Goal: Transaction & Acquisition: Purchase product/service

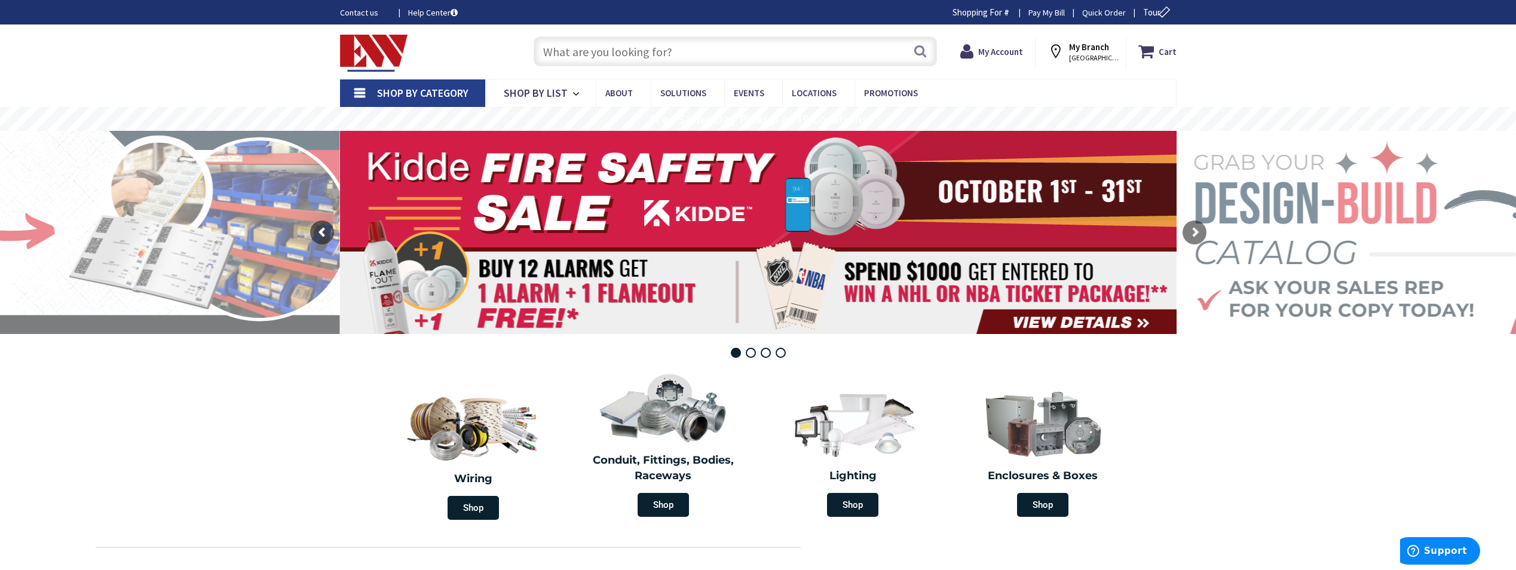
click at [645, 51] on input "text" at bounding box center [735, 51] width 403 height 30
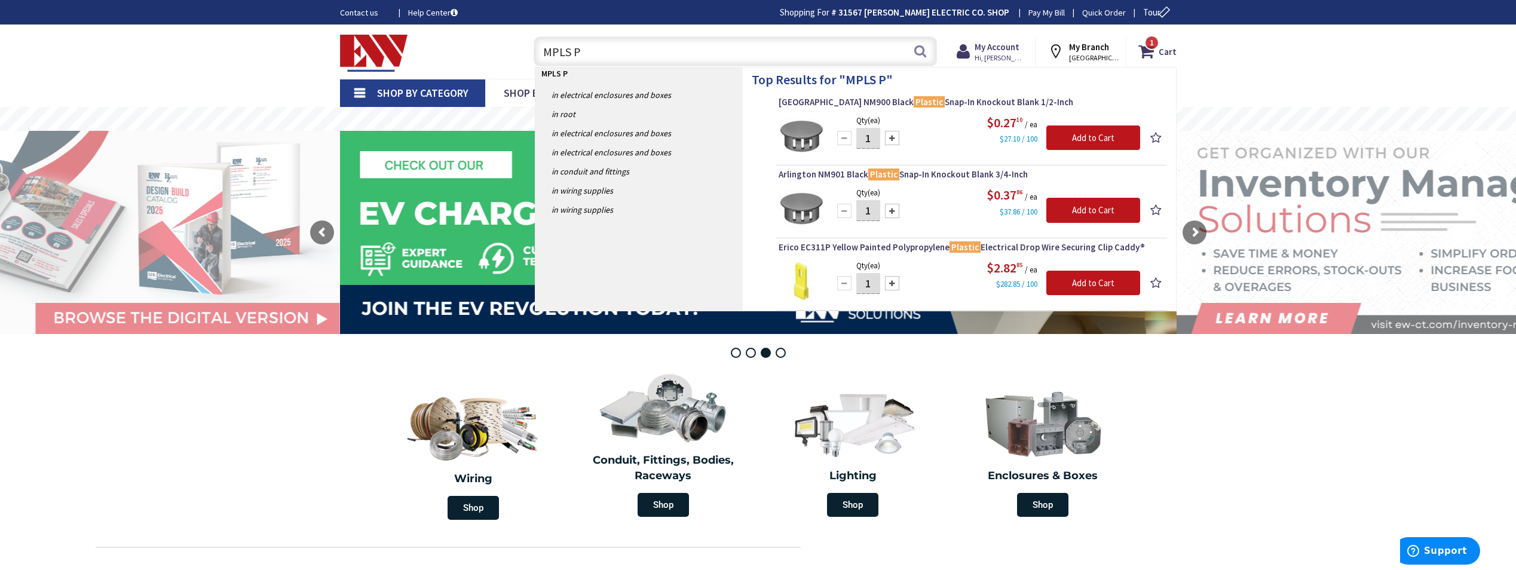
type input "MPLS"
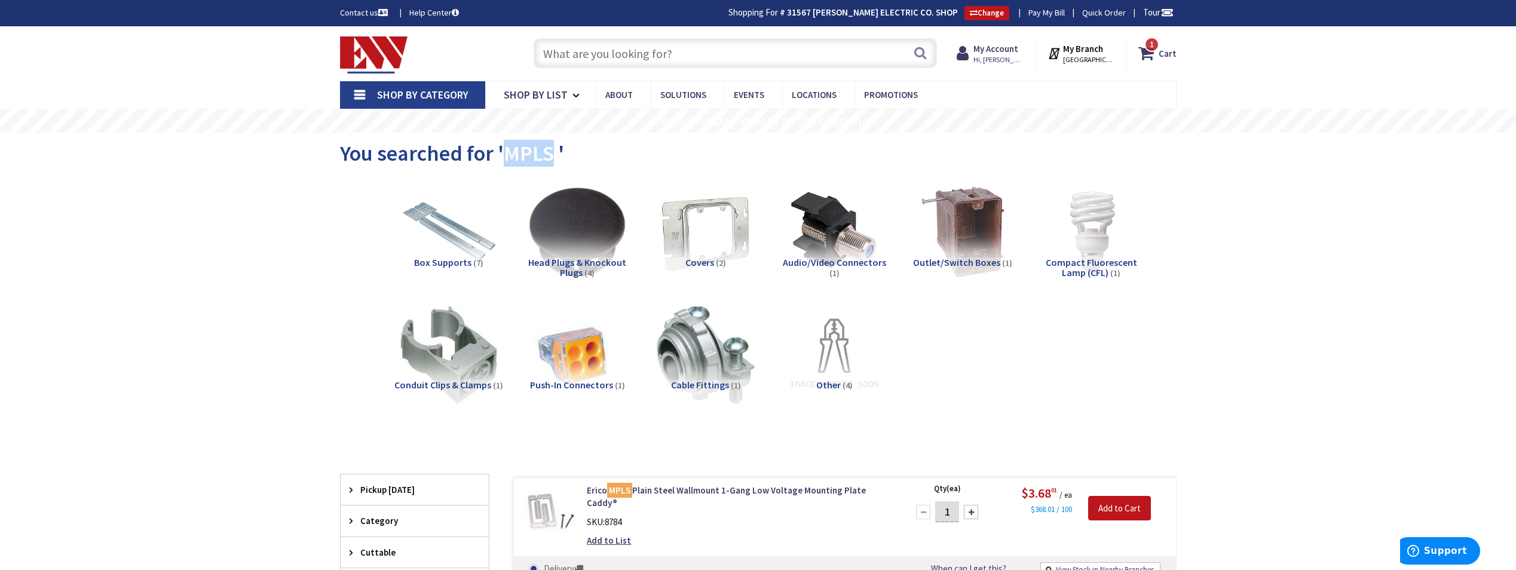
drag, startPoint x: 550, startPoint y: 158, endPoint x: 502, endPoint y: 155, distance: 48.5
click at [502, 155] on span "You searched for 'MPLS '" at bounding box center [452, 153] width 224 height 27
drag, startPoint x: 502, startPoint y: 155, endPoint x: 508, endPoint y: 154, distance: 6.1
copy span "MPLS"
click at [566, 52] on input "text" at bounding box center [735, 53] width 403 height 30
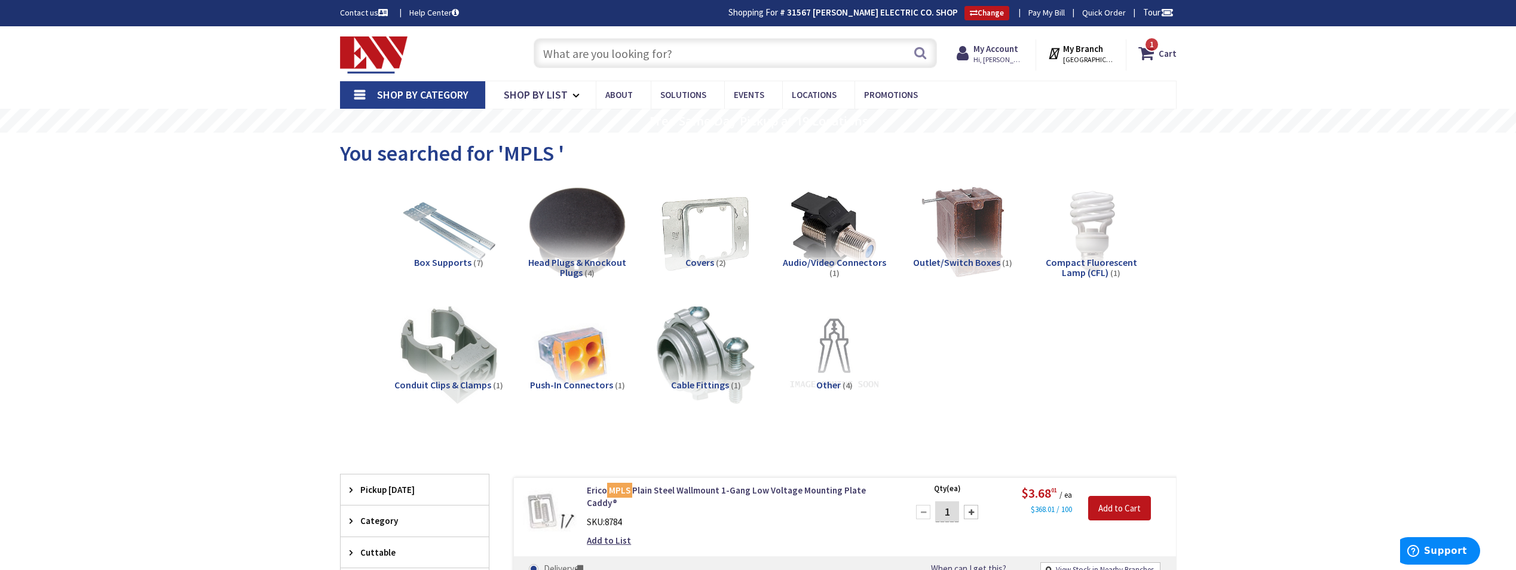
paste input "MPLS"
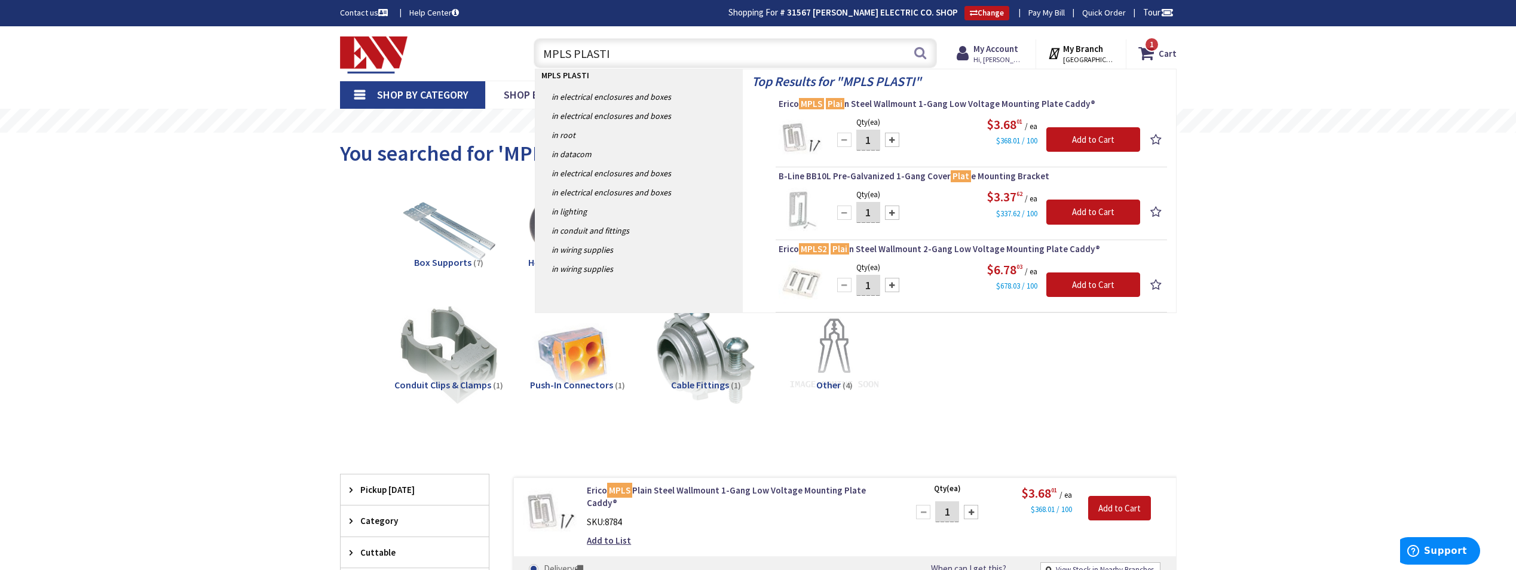
type input "MPLS PLASTIC"
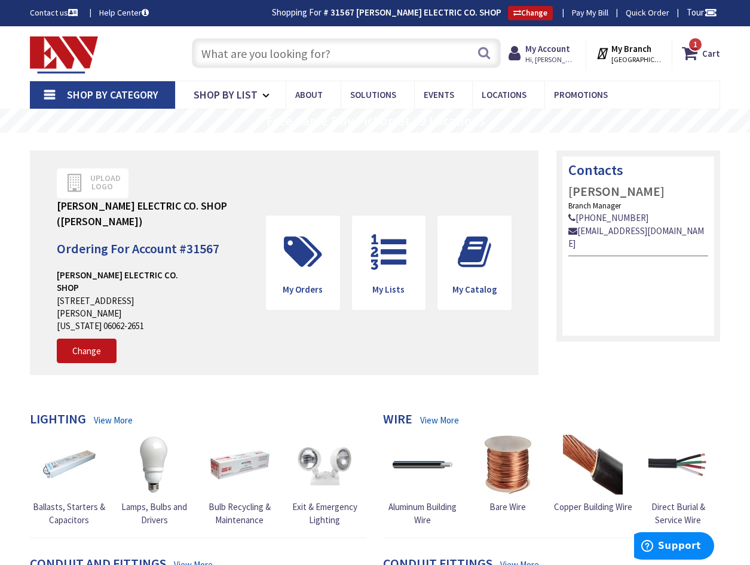
click at [242, 57] on input "text" at bounding box center [346, 53] width 309 height 30
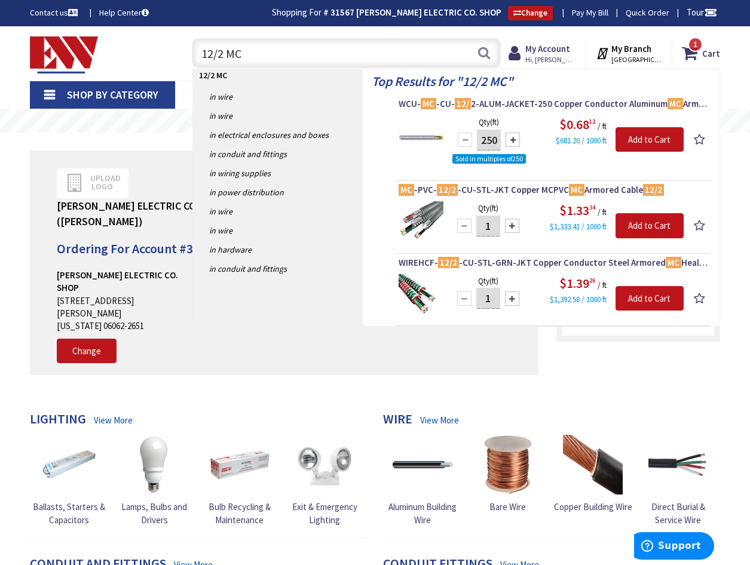
click at [287, 64] on input "12/2 MC" at bounding box center [346, 53] width 309 height 30
type input "1"
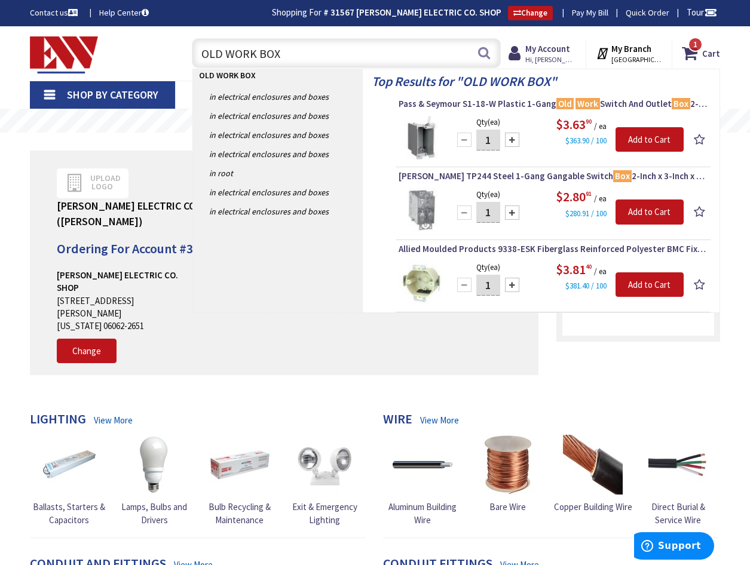
click at [315, 60] on input "OLD WORK BOX" at bounding box center [346, 53] width 309 height 30
type input "O"
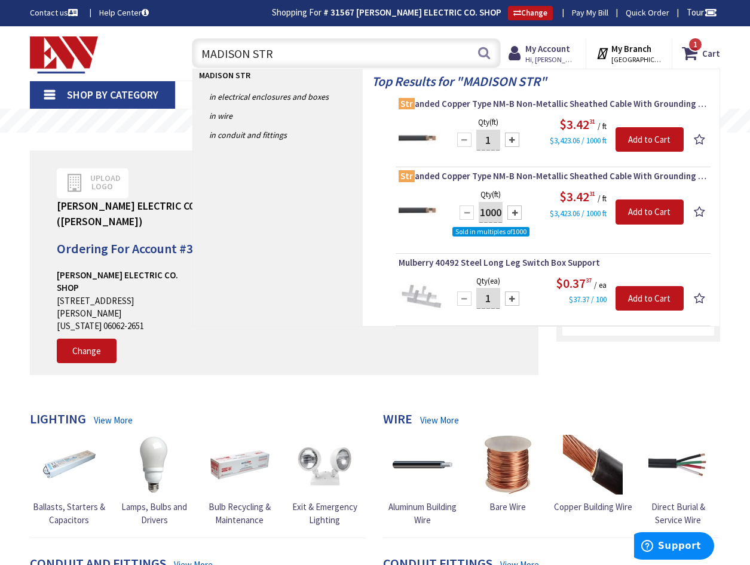
click at [369, 63] on input "MADISON STR" at bounding box center [346, 53] width 309 height 30
type input "M"
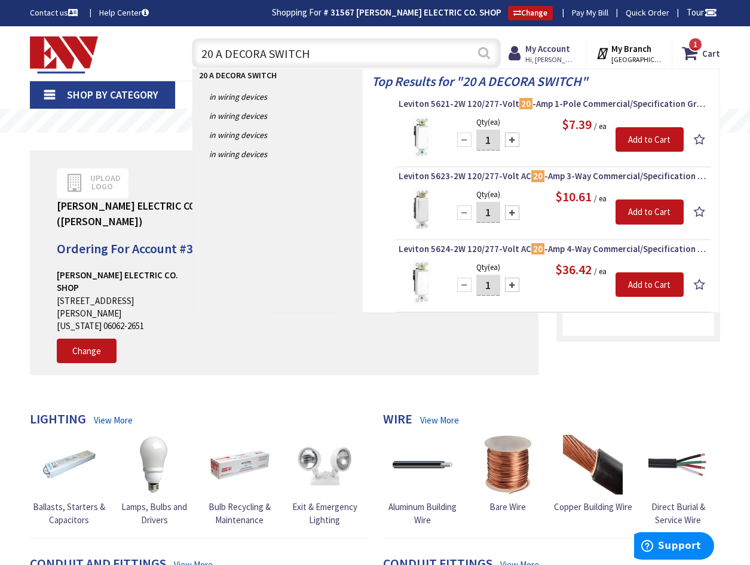
type input "20 A DECORA SWITCH"
click at [479, 54] on button "Search" at bounding box center [484, 52] width 16 height 27
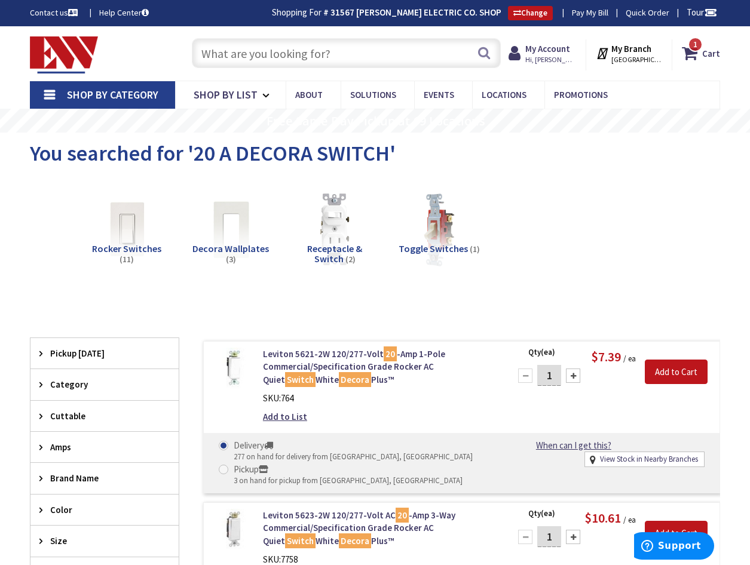
click at [210, 47] on input "text" at bounding box center [346, 53] width 309 height 30
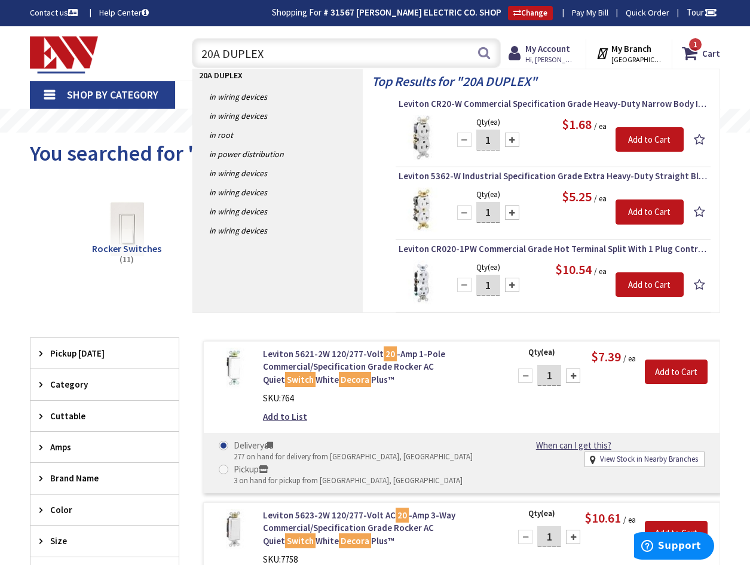
click at [311, 63] on input "20A DUPLEX" at bounding box center [346, 53] width 309 height 30
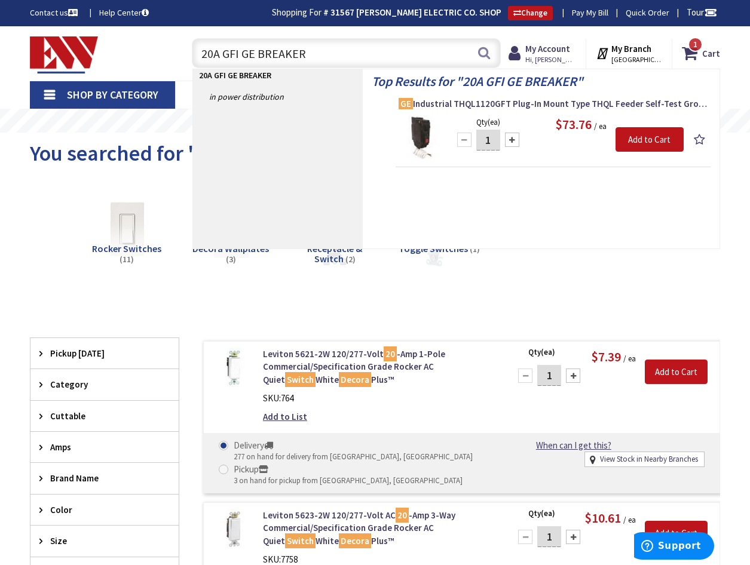
click at [342, 54] on input "20A GFI GE BREAKER" at bounding box center [346, 53] width 309 height 30
type input "2"
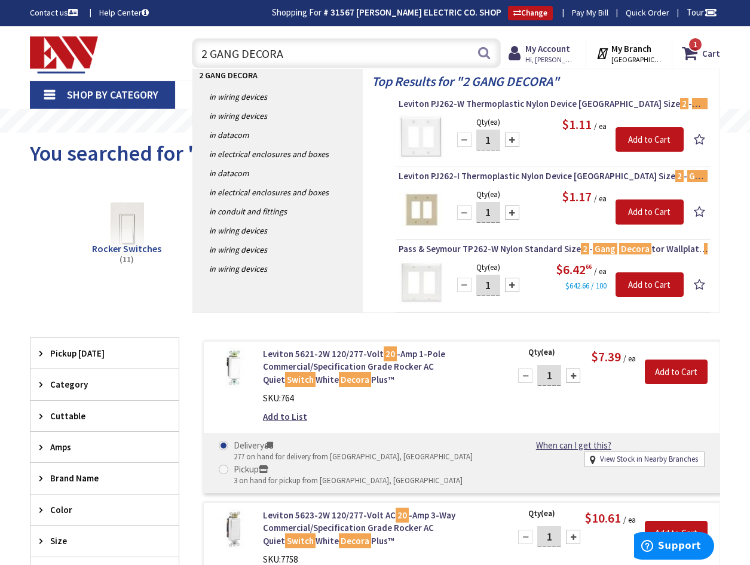
click at [290, 47] on input "2 GANG DECORA" at bounding box center [346, 53] width 309 height 30
type input "2"
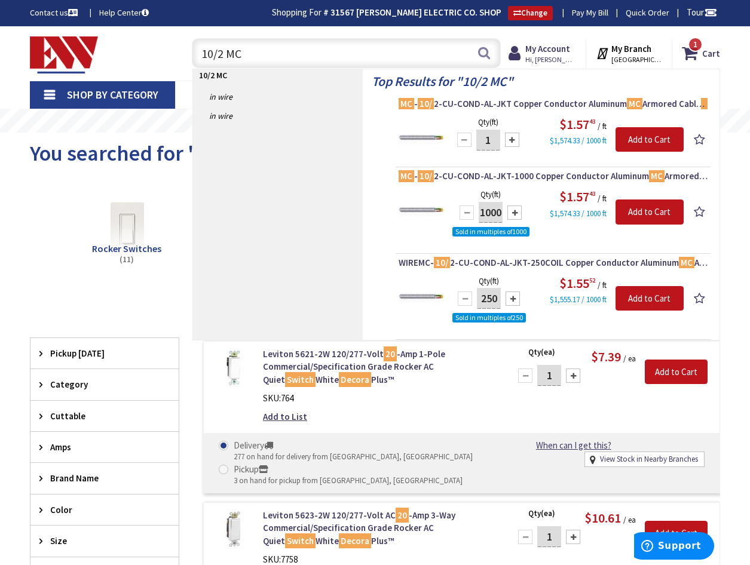
click at [283, 54] on input "10/2 MC" at bounding box center [346, 53] width 309 height 30
type input "1"
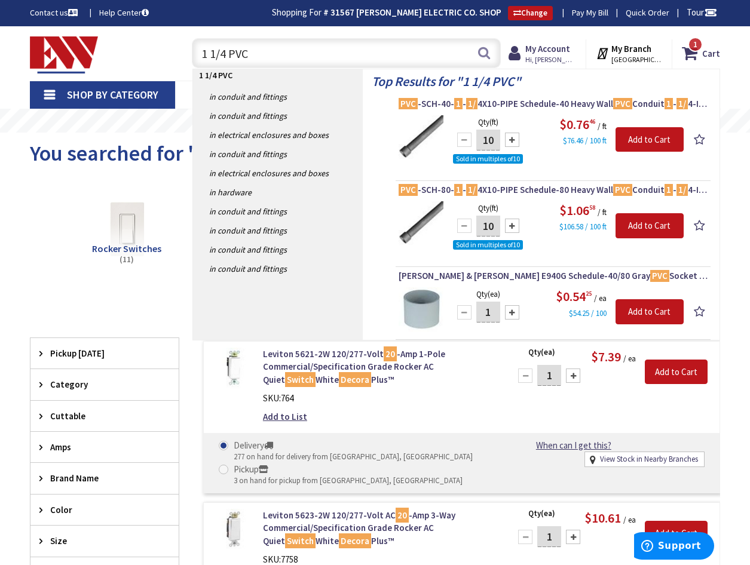
click at [296, 57] on input "1 1/4 PVC" at bounding box center [346, 53] width 309 height 30
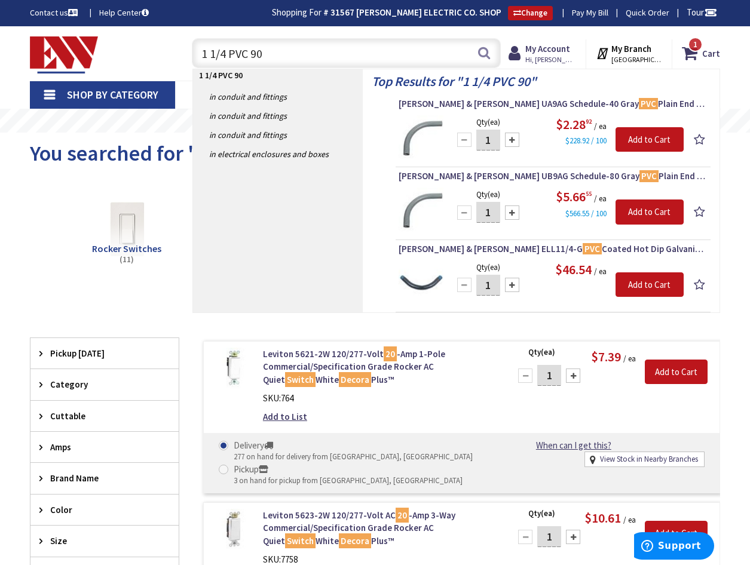
click at [332, 62] on input "1 1/4 PVC 90" at bounding box center [346, 53] width 309 height 30
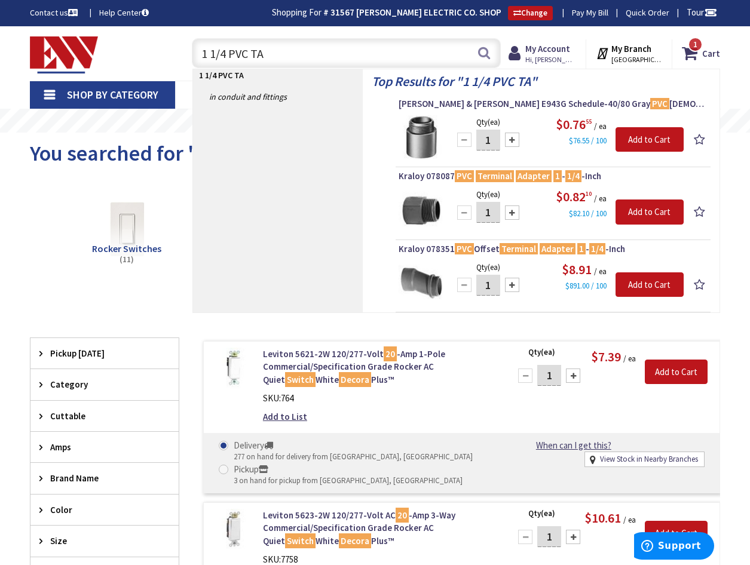
click at [302, 57] on input "1 1/4 PVC TA" at bounding box center [346, 53] width 309 height 30
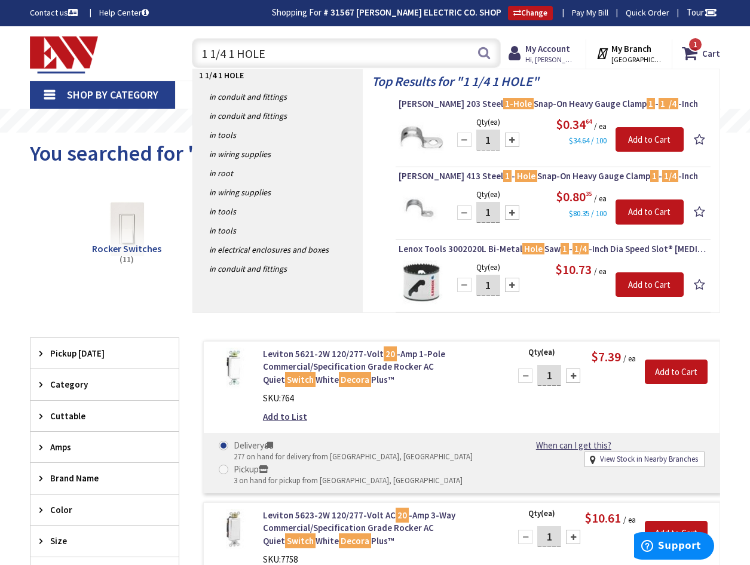
click at [277, 59] on input "1 1/4 1 HOLE" at bounding box center [346, 53] width 309 height 30
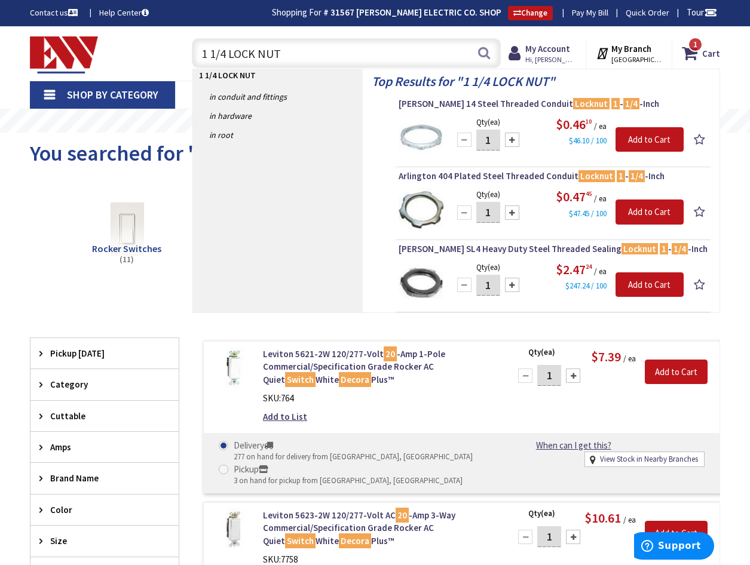
click at [324, 48] on input "1 1/4 LOCK NUT" at bounding box center [346, 53] width 309 height 30
type input "1"
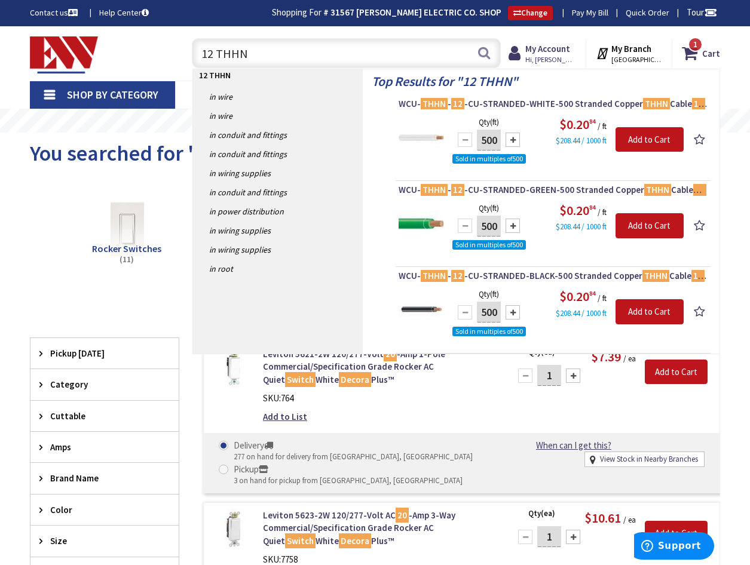
click at [261, 60] on input "12 THHN" at bounding box center [346, 53] width 309 height 30
type input "1"
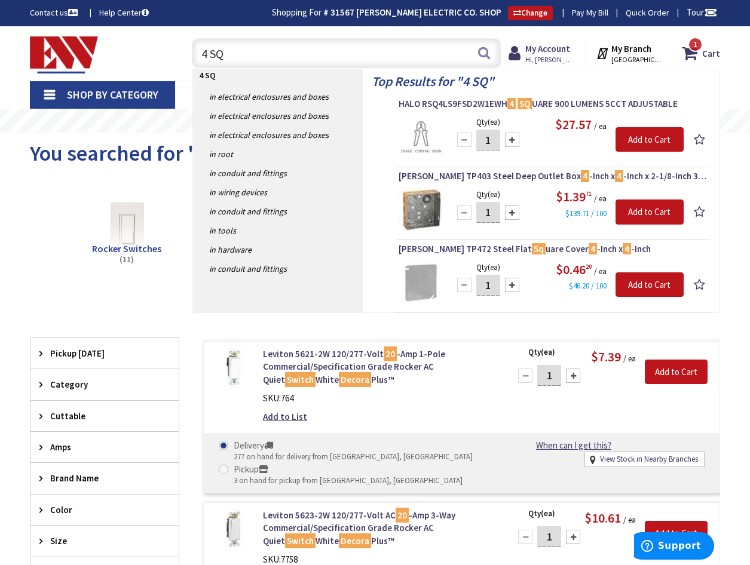
click at [309, 56] on input "4 SQ" at bounding box center [346, 53] width 309 height 30
type input "4"
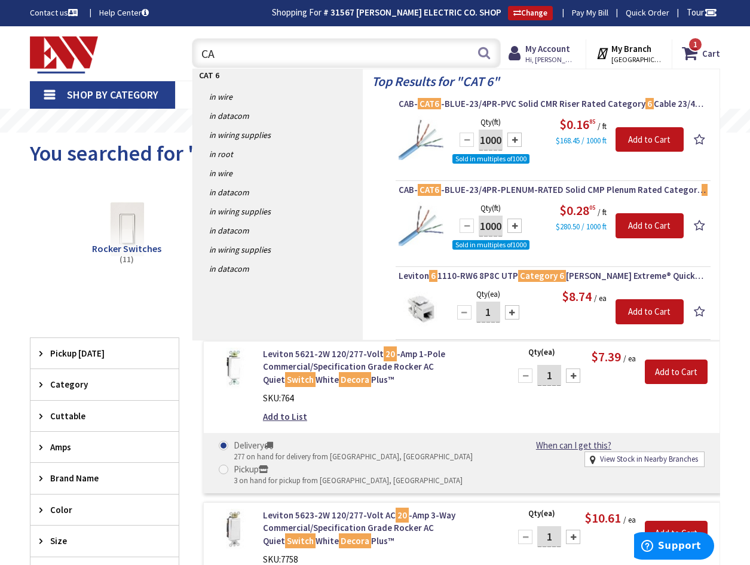
type input "C"
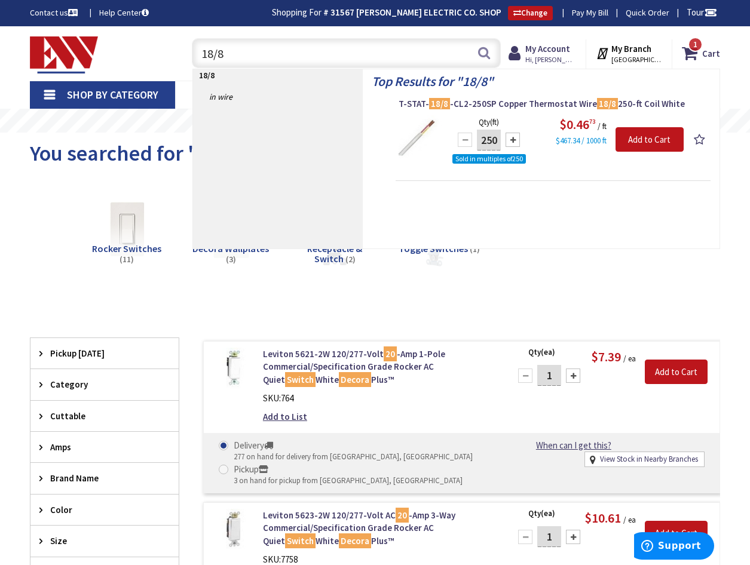
click at [264, 54] on input "18/8" at bounding box center [346, 53] width 309 height 30
type input "1"
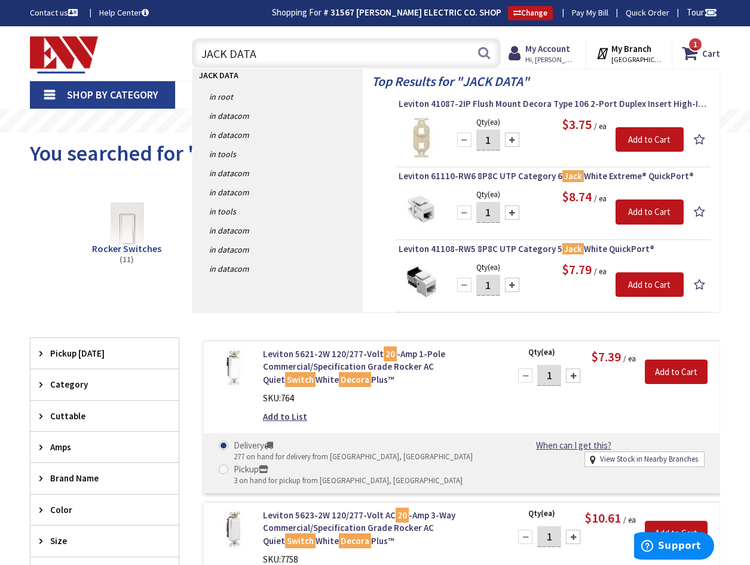
drag, startPoint x: 264, startPoint y: 56, endPoint x: 182, endPoint y: 52, distance: 82.0
click at [182, 52] on div "JACK DATA JACK DATA Search 1" at bounding box center [343, 52] width 333 height 38
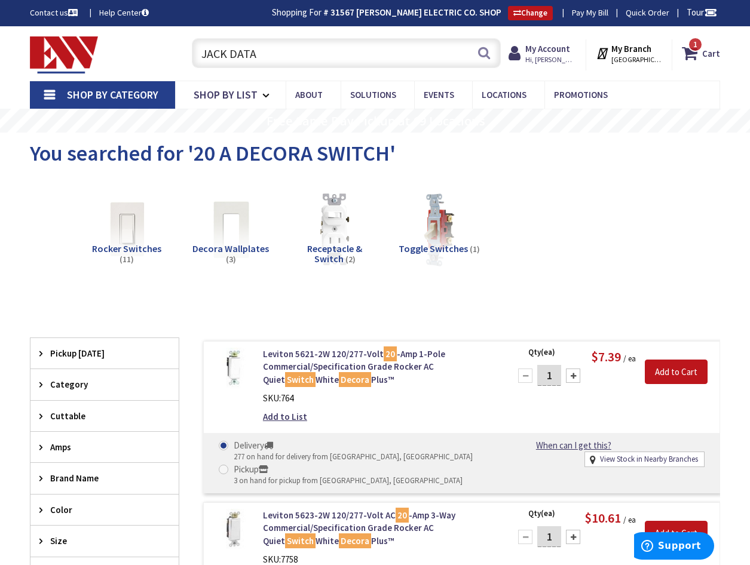
type input "JACK DATA"
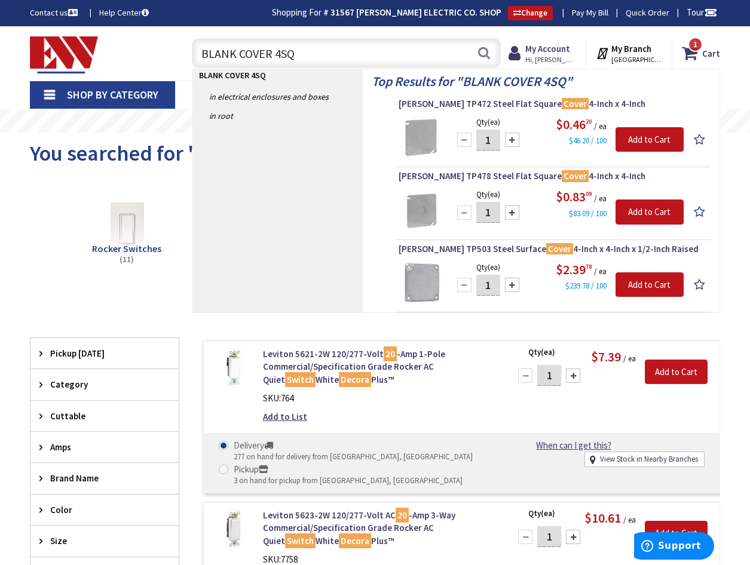
type input "BLANK COVER 4SQ"
click at [697, 59] on icon at bounding box center [692, 53] width 20 height 22
